Goal: Transaction & Acquisition: Purchase product/service

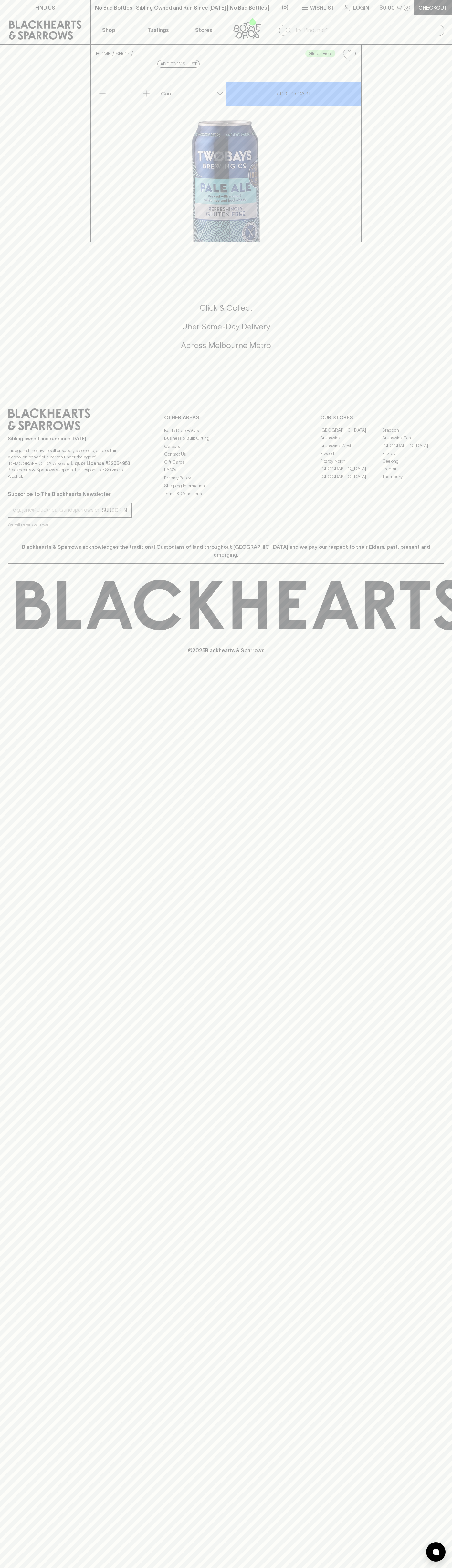
click at [396, 19] on div "​" at bounding box center [361, 30] width 181 height 29
click at [443, 1526] on div "FIND US | No Bad Bottles | Sibling Owned and Run Since [DATE] | No Bad Bottles …" at bounding box center [226, 784] width 452 height 1568
click at [85, 1567] on html "FIND US | No Bad Bottles | Sibling Owned and Run Since [DATE] | No Bad Bottles …" at bounding box center [226, 784] width 452 height 1568
click at [18, 824] on div "FIND US | No Bad Bottles | Sibling Owned and Run Since [DATE] | No Bad Bottles …" at bounding box center [226, 784] width 452 height 1568
